Goal: Information Seeking & Learning: Learn about a topic

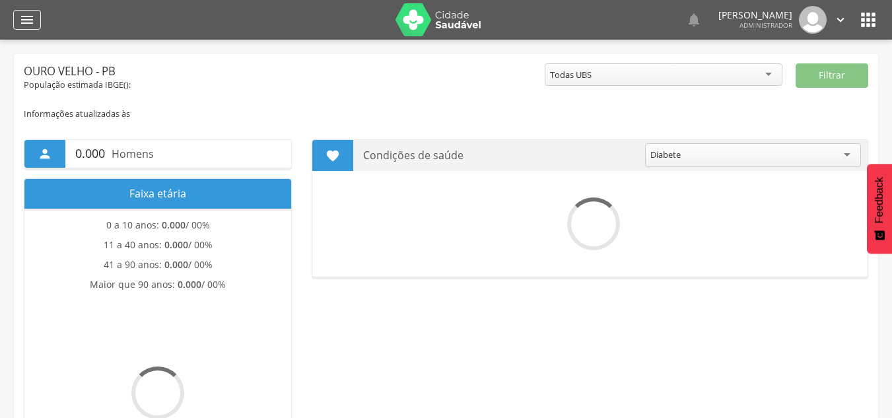
click at [29, 16] on icon "" at bounding box center [27, 20] width 16 height 16
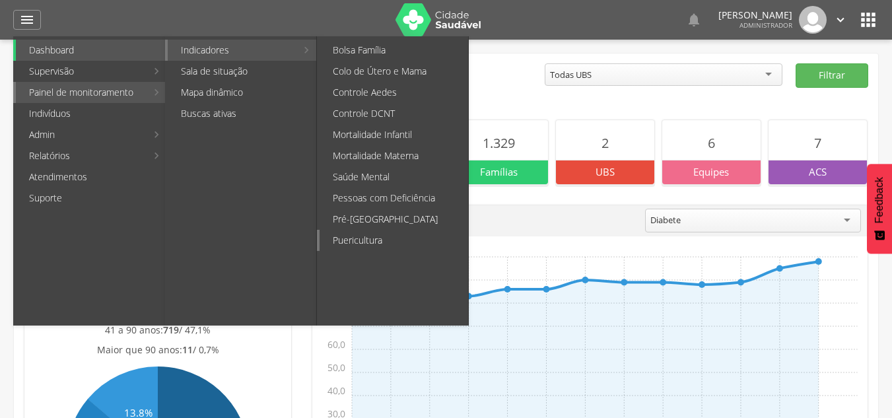
click at [369, 236] on link "Puericultura" at bounding box center [394, 240] width 149 height 21
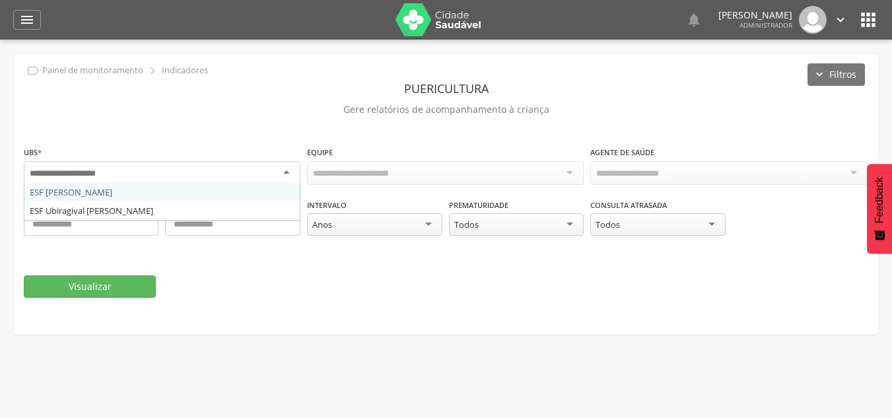
click at [294, 171] on div at bounding box center [162, 173] width 277 height 24
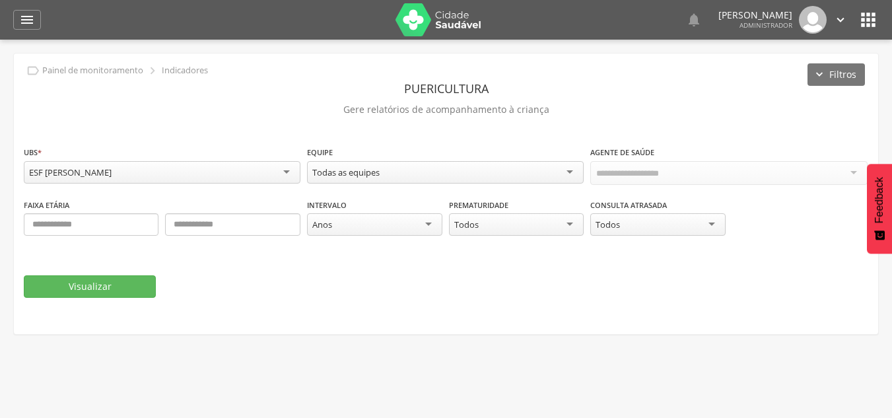
click at [460, 169] on div "Todas as equipes" at bounding box center [445, 172] width 277 height 22
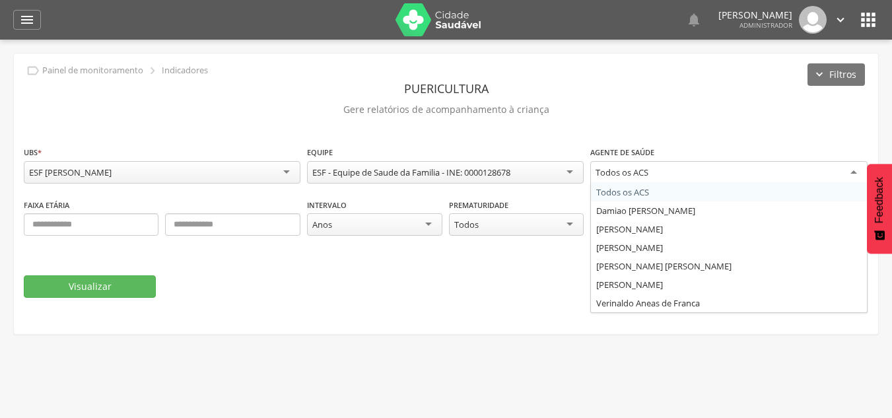
click at [720, 164] on div "Todos os ACS" at bounding box center [728, 173] width 277 height 24
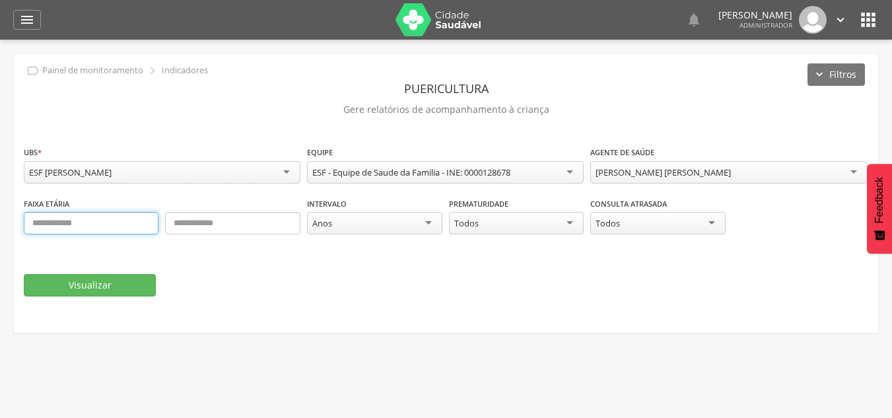
click at [63, 221] on input "text" at bounding box center [91, 223] width 135 height 22
type input "*"
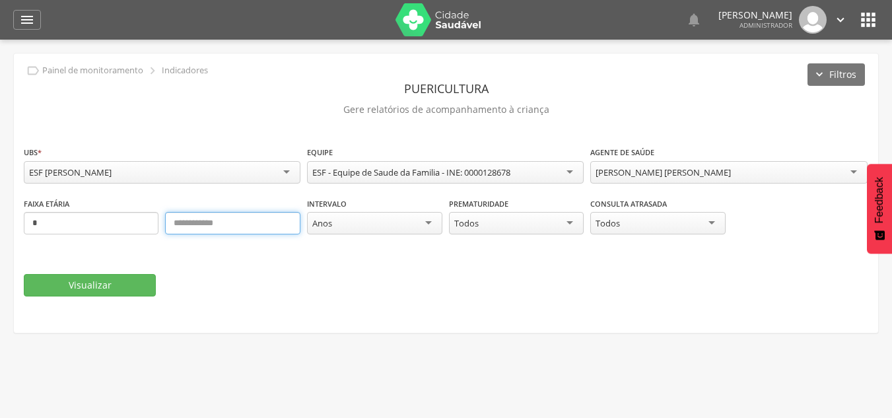
click at [253, 218] on input "text" at bounding box center [232, 223] width 135 height 22
type input "*"
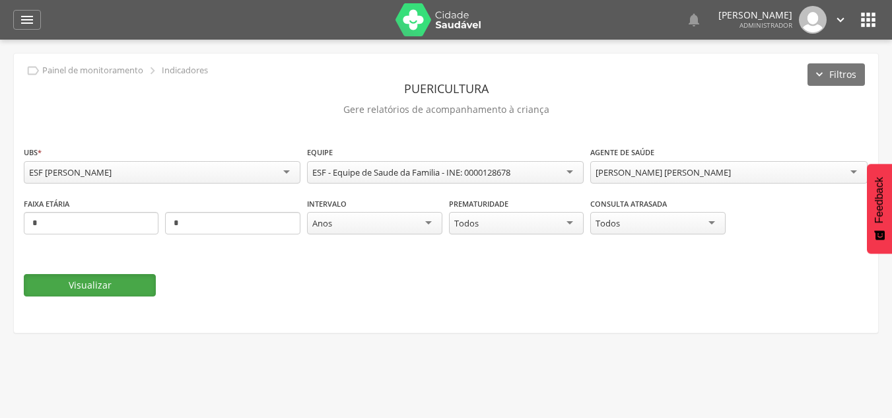
click at [93, 281] on button "Visualizar" at bounding box center [90, 285] width 132 height 22
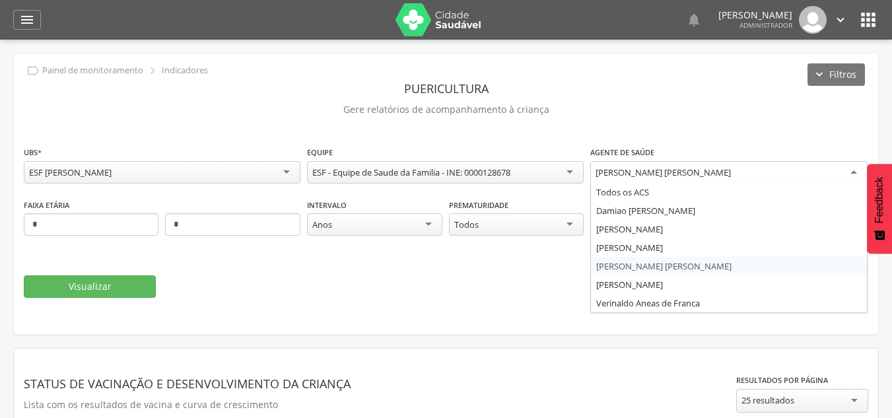
click at [657, 171] on div "[PERSON_NAME] [PERSON_NAME]" at bounding box center [663, 172] width 135 height 12
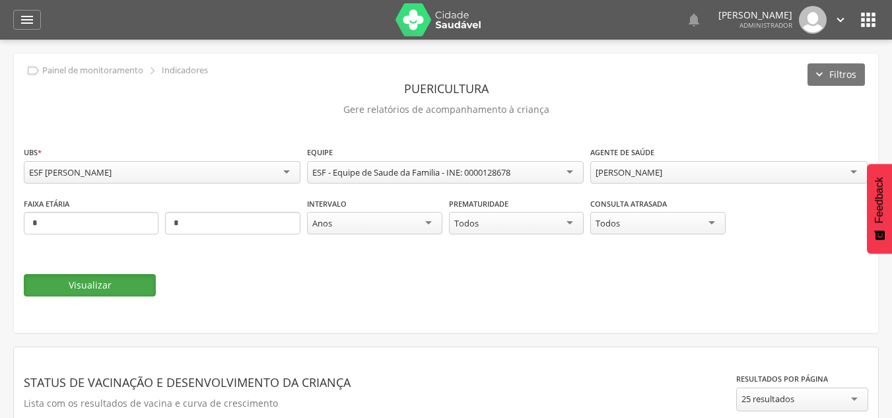
click at [83, 279] on button "Visualizar" at bounding box center [90, 285] width 132 height 22
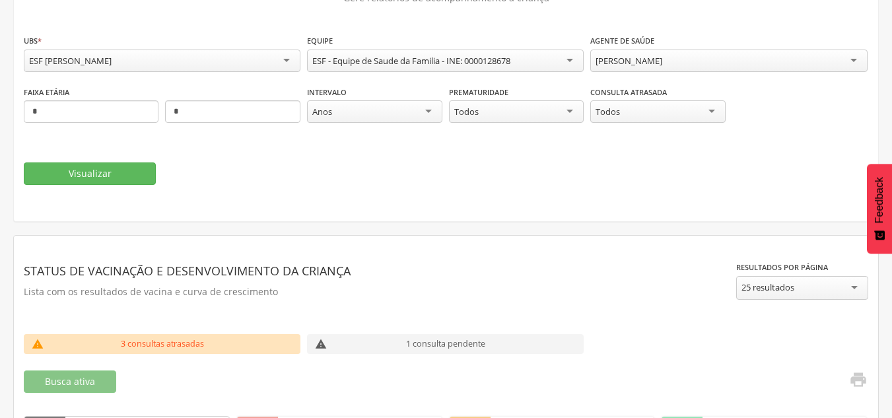
scroll to position [111, 0]
click at [230, 109] on input "*" at bounding box center [232, 112] width 135 height 22
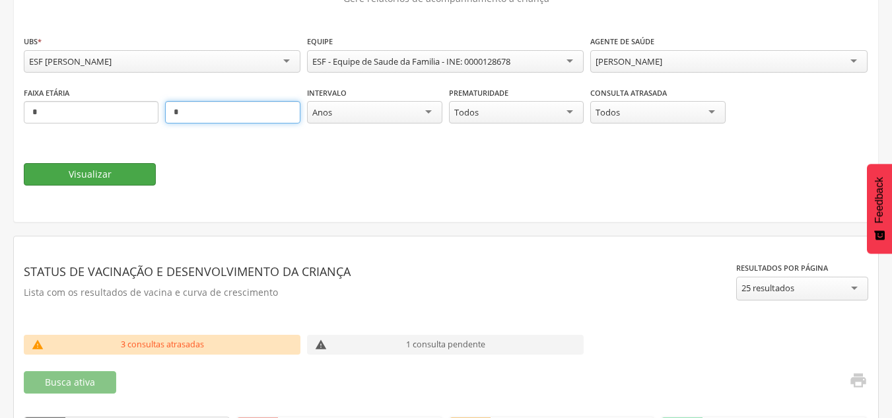
type input "*"
click at [71, 176] on button "Visualizar" at bounding box center [90, 174] width 132 height 22
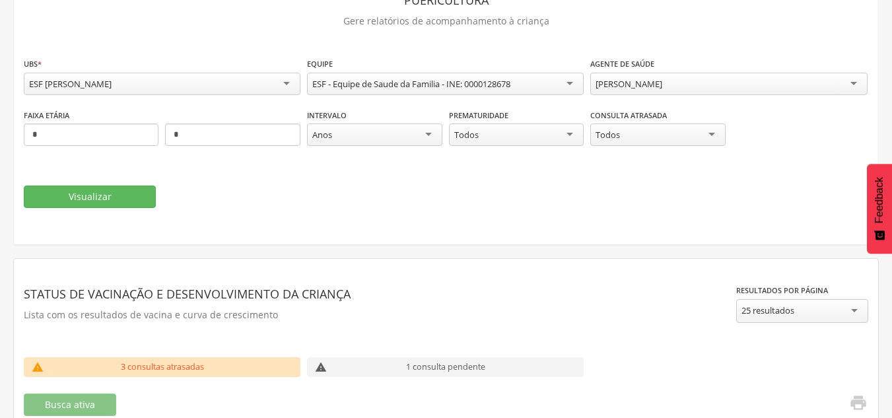
scroll to position [77, 0]
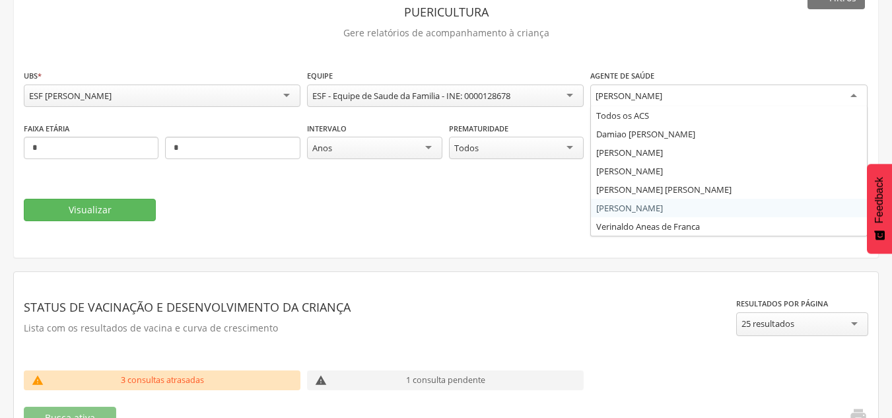
click at [656, 90] on div "[PERSON_NAME]" at bounding box center [629, 96] width 67 height 12
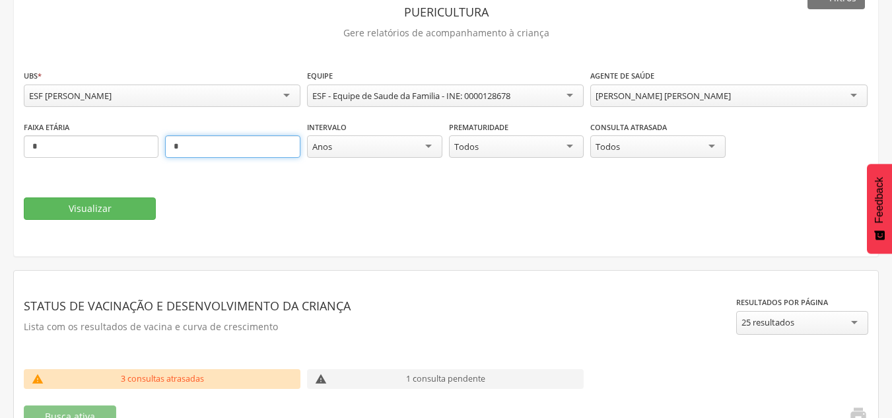
click at [256, 145] on input "*" at bounding box center [232, 146] width 135 height 22
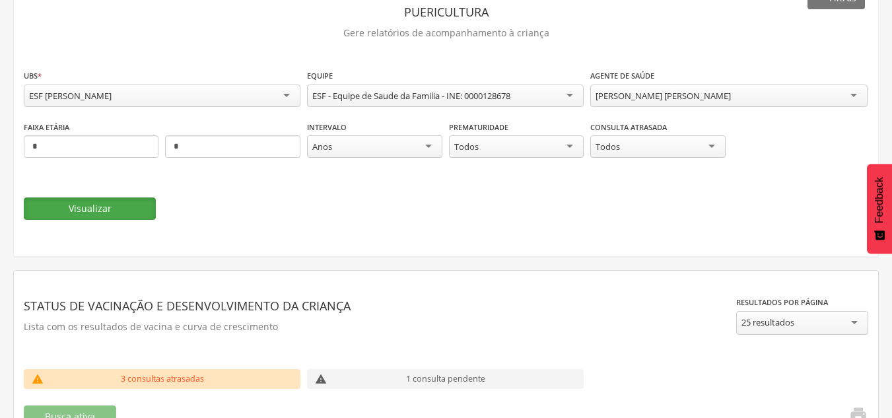
click at [130, 205] on button "Visualizar" at bounding box center [90, 208] width 132 height 22
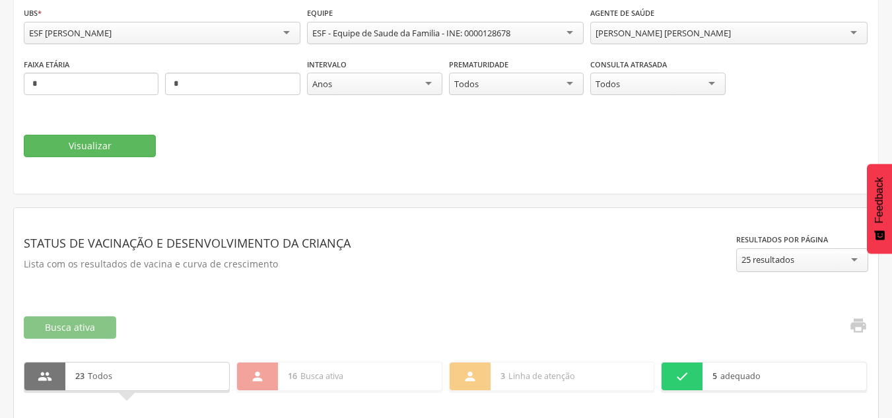
scroll to position [133, 0]
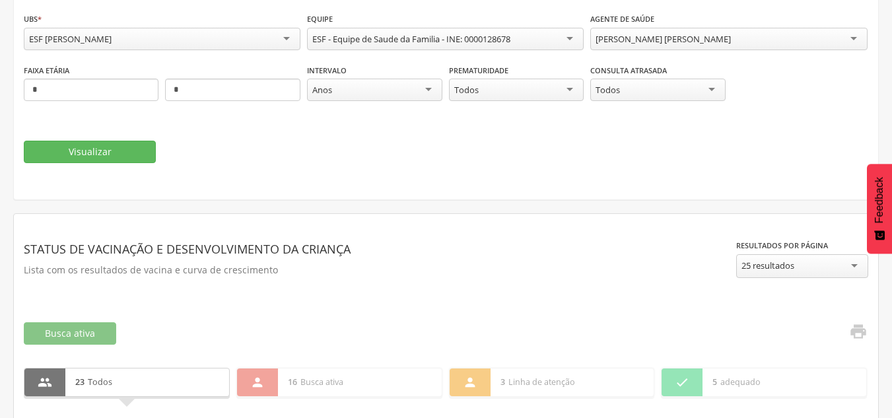
click at [687, 34] on div "[PERSON_NAME] [PERSON_NAME]" at bounding box center [663, 39] width 135 height 12
click at [44, 147] on button "Visualizar" at bounding box center [90, 152] width 132 height 22
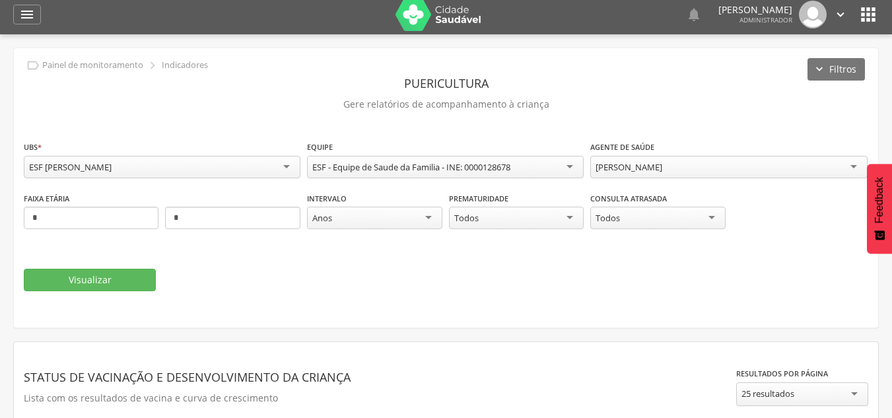
scroll to position [0, 0]
